Goal: Task Accomplishment & Management: Manage account settings

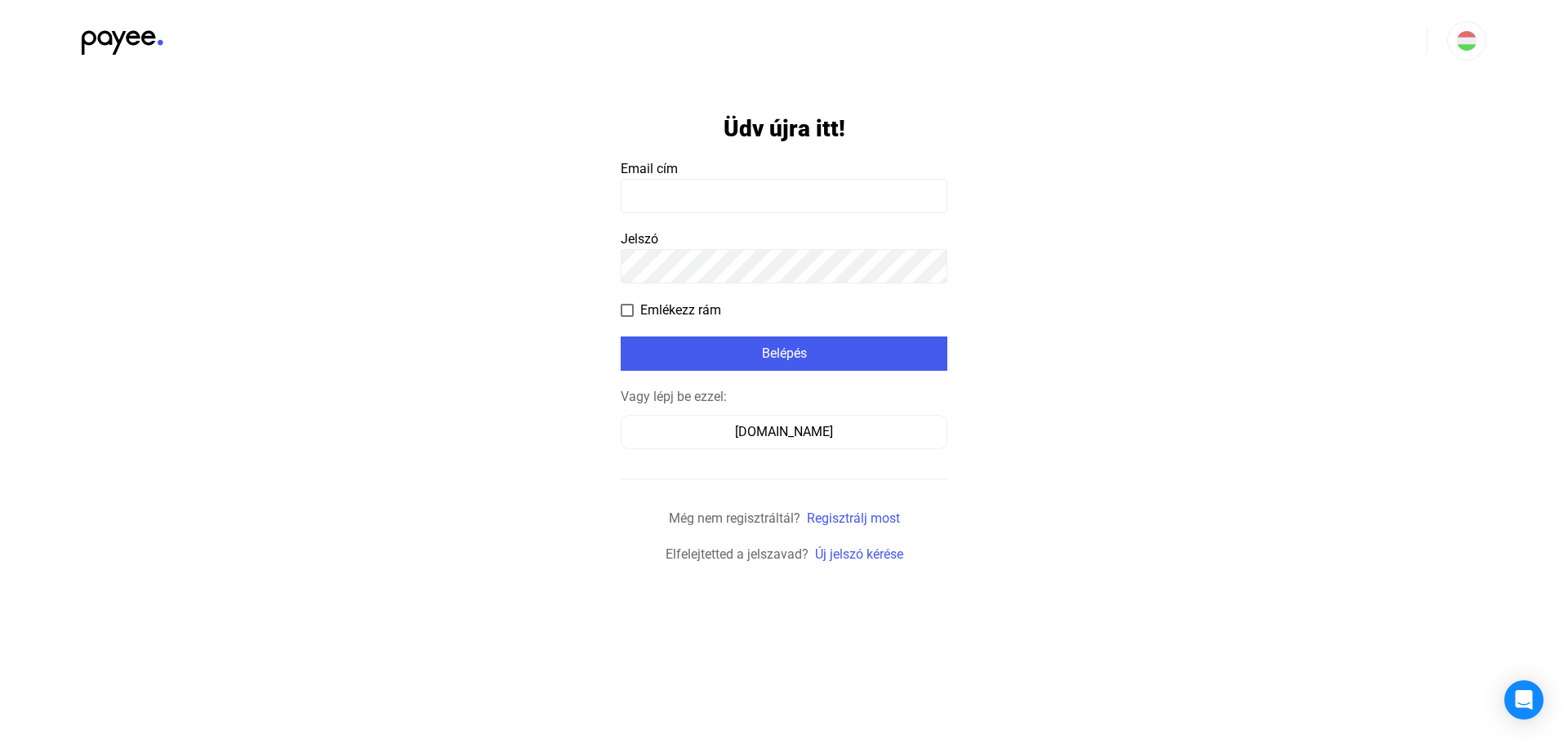
click at [730, 197] on input at bounding box center [784, 196] width 327 height 35
type input "**********"
click input "submit" at bounding box center [0, 0] width 0 height 0
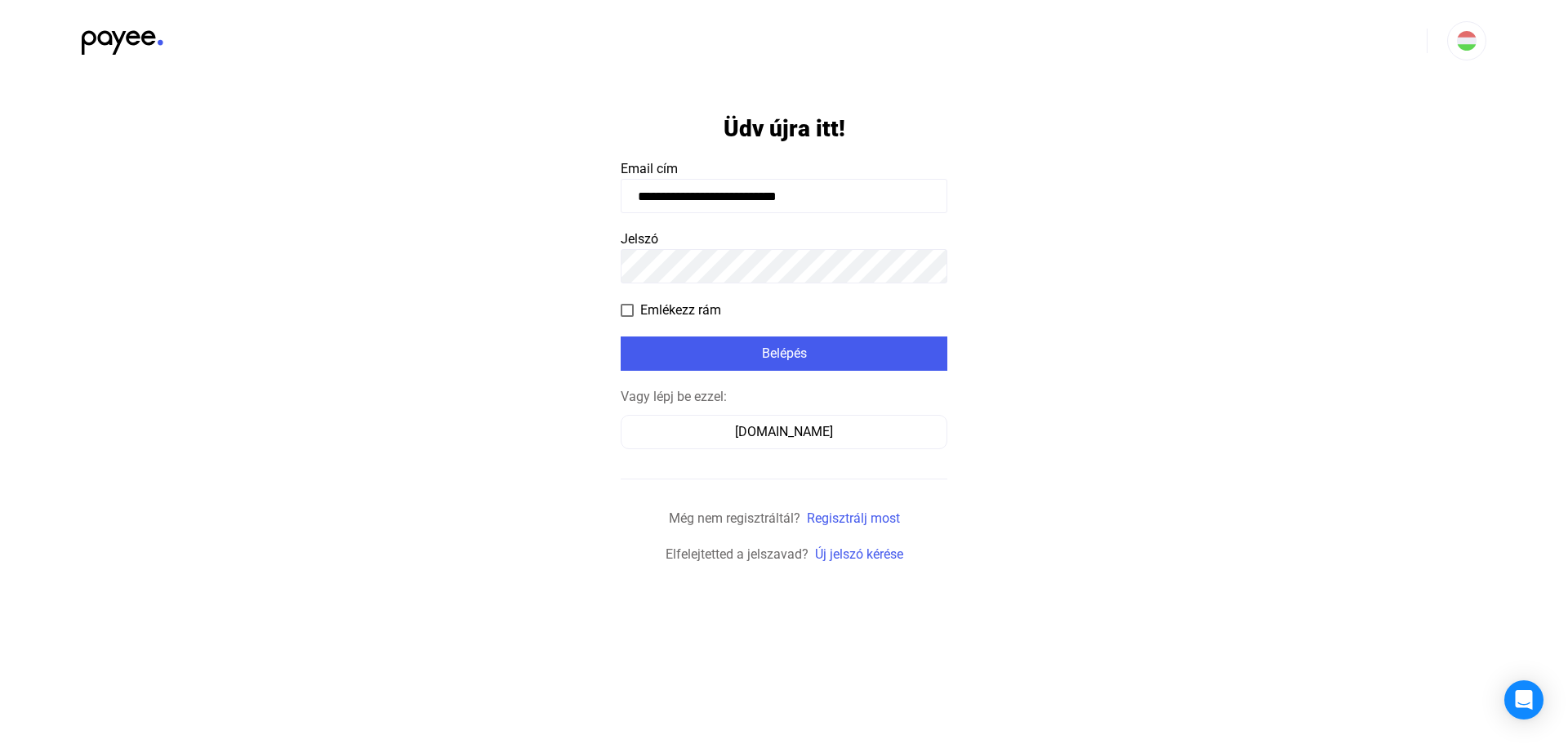
click input "submit" at bounding box center [0, 0] width 0 height 0
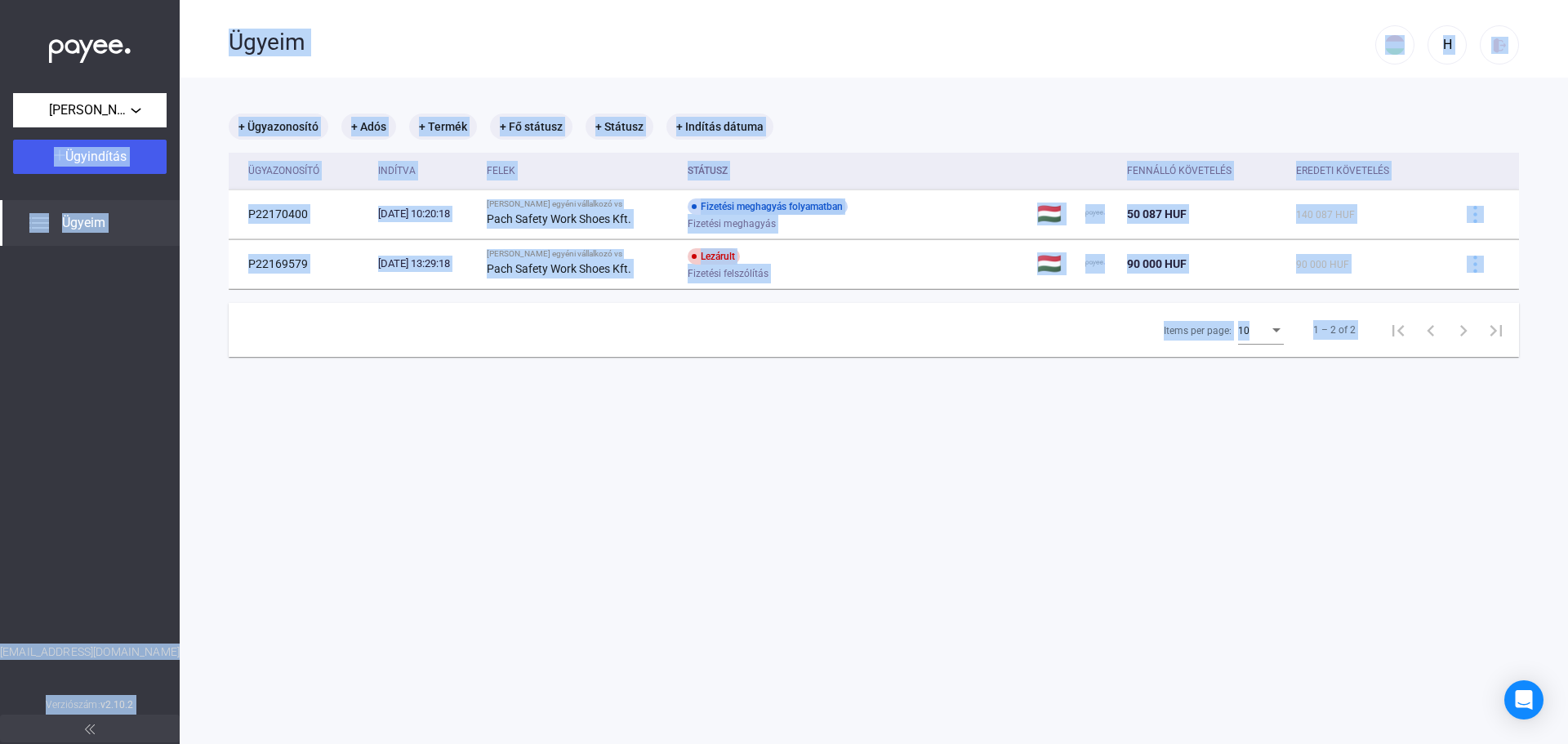
click at [832, 435] on main "+ Ügyazonosító + Adós + Termék + Fő státusz + Státusz + Indítás dátuma Ügyazono…" at bounding box center [873, 450] width 1389 height 744
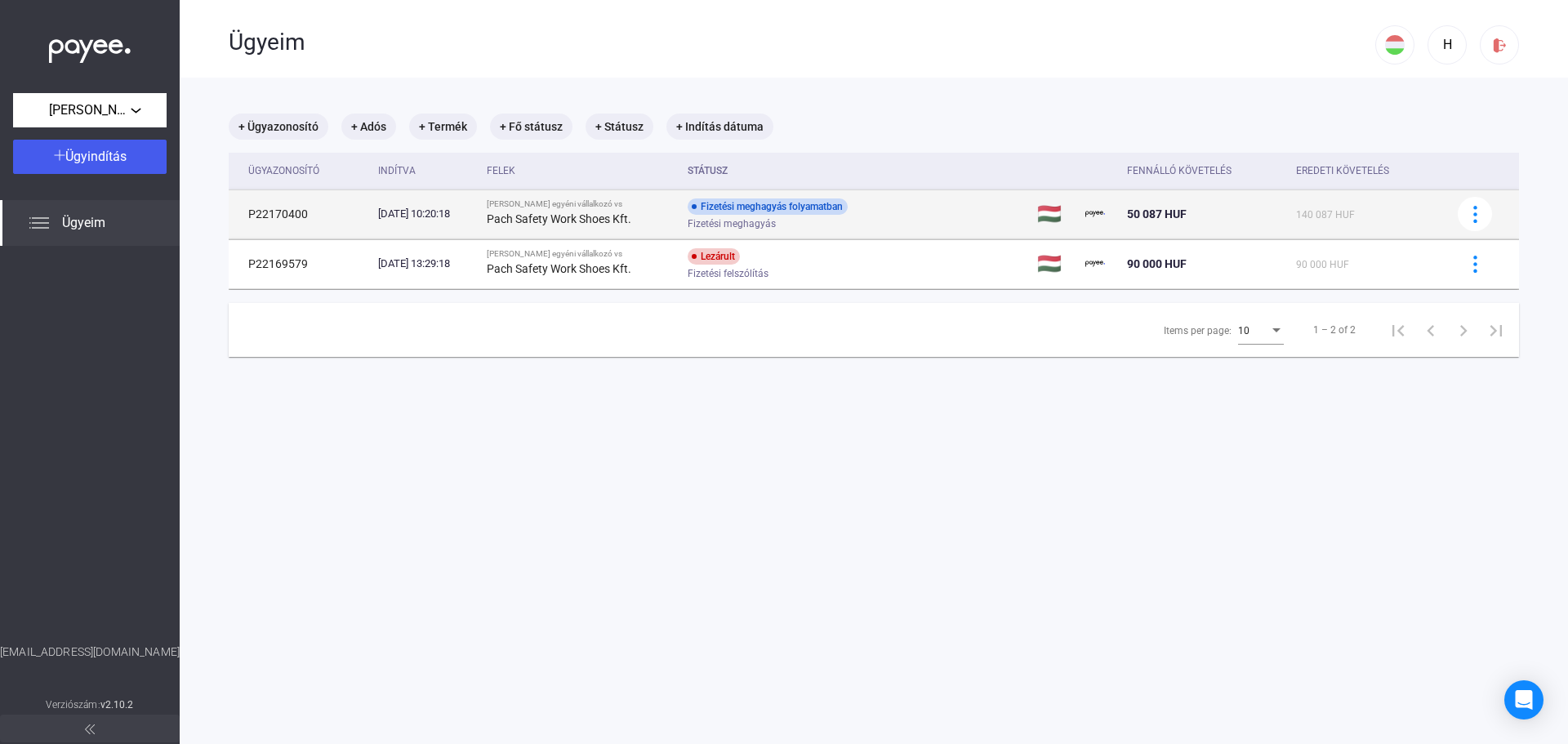
click at [628, 212] on strong "Pach Safety Work Shoes Kft." at bounding box center [559, 218] width 145 height 13
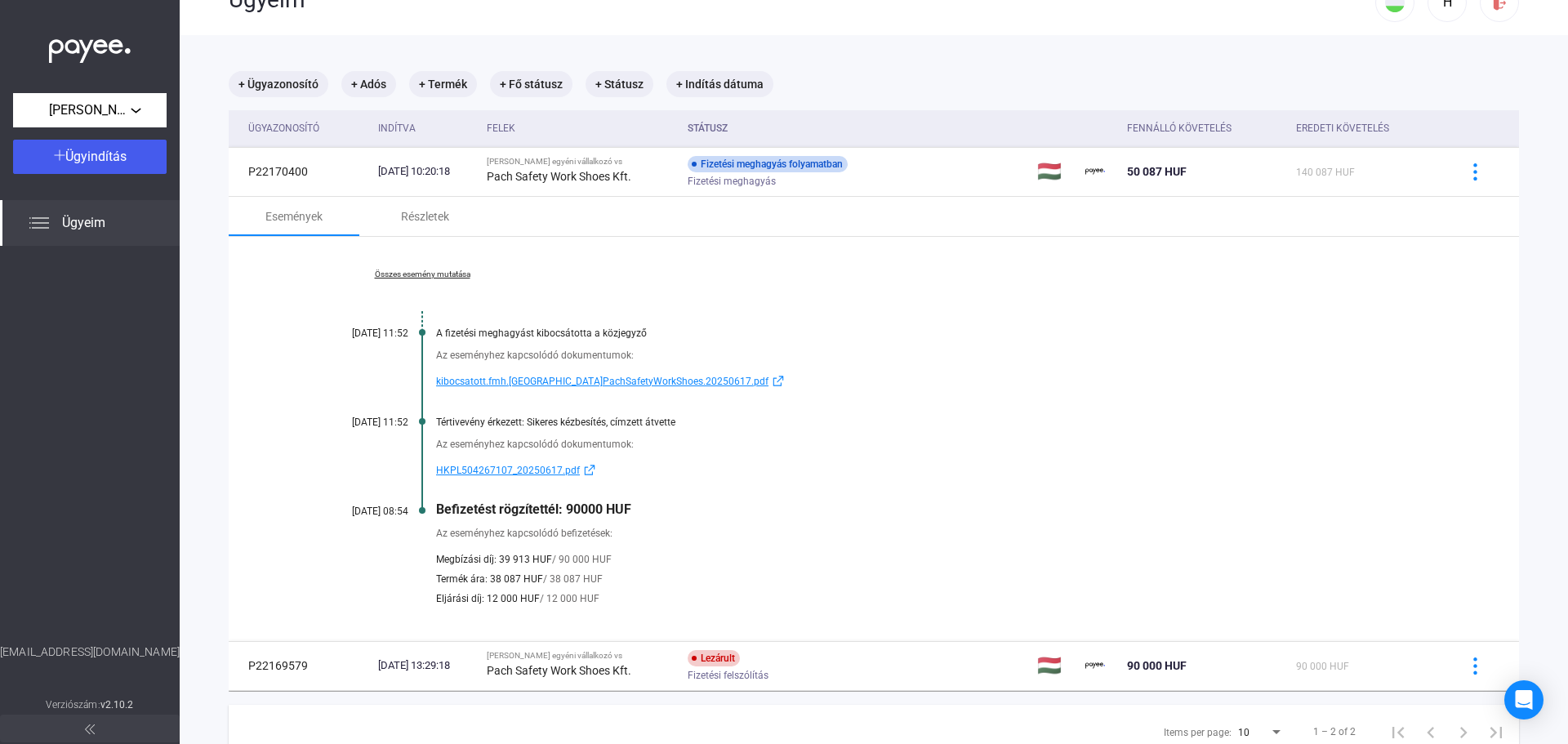
scroll to position [81, 0]
